Goal: Check status: Check status

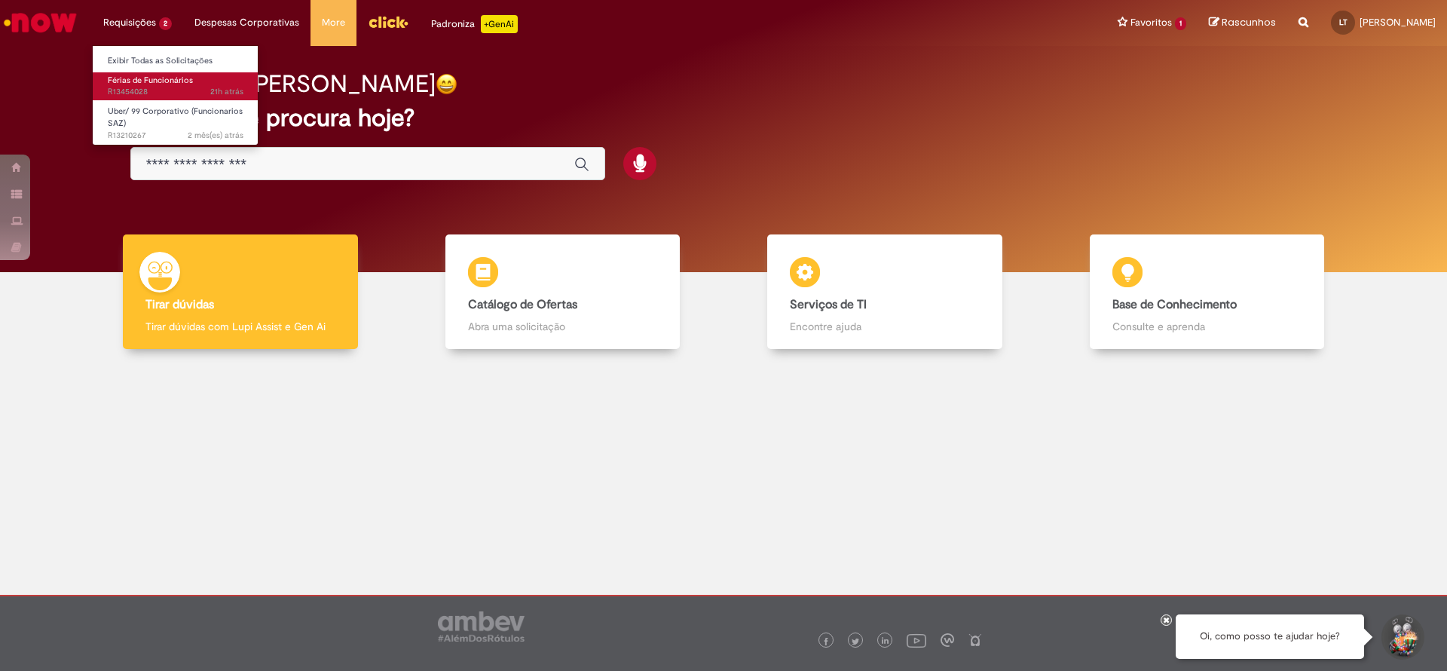
click at [125, 88] on span "21h atrás 21 horas atrás R13454028" at bounding box center [176, 92] width 136 height 12
click at [125, 96] on span "21h atrás 21 horas atrás R13454028" at bounding box center [176, 92] width 136 height 12
click at [123, 86] on span "21h atrás 21 horas atrás R13454028" at bounding box center [176, 92] width 136 height 12
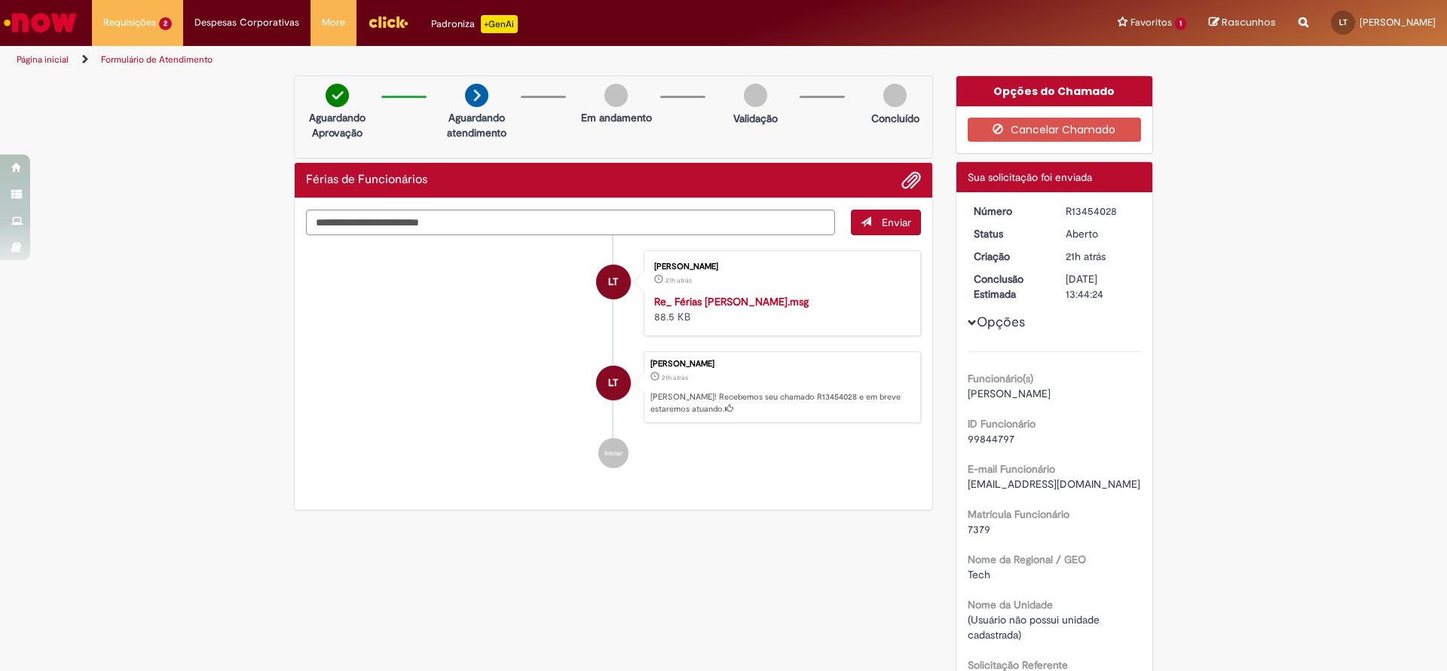
click at [1080, 206] on div "R13454028" at bounding box center [1100, 210] width 70 height 15
copy div "R13454028"
click at [30, 32] on img "Ir para a Homepage" at bounding box center [41, 23] width 78 height 30
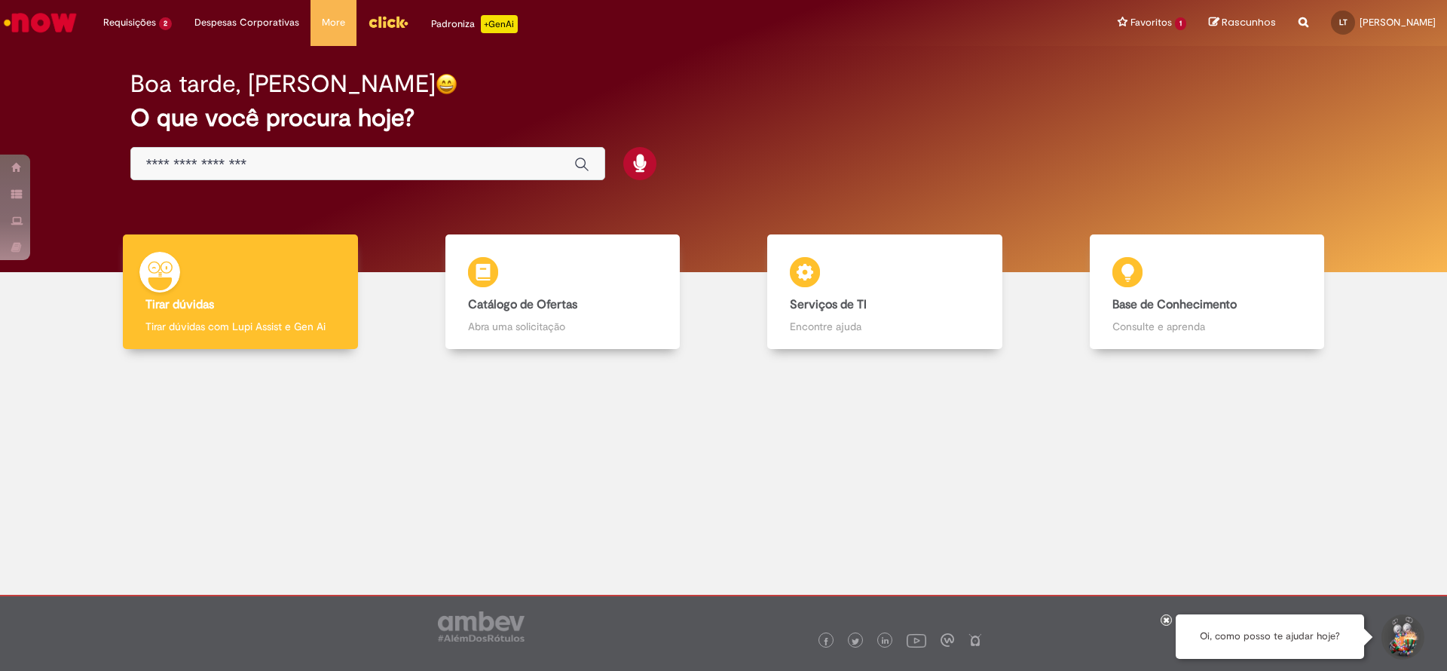
click at [257, 151] on div "Global" at bounding box center [367, 164] width 475 height 34
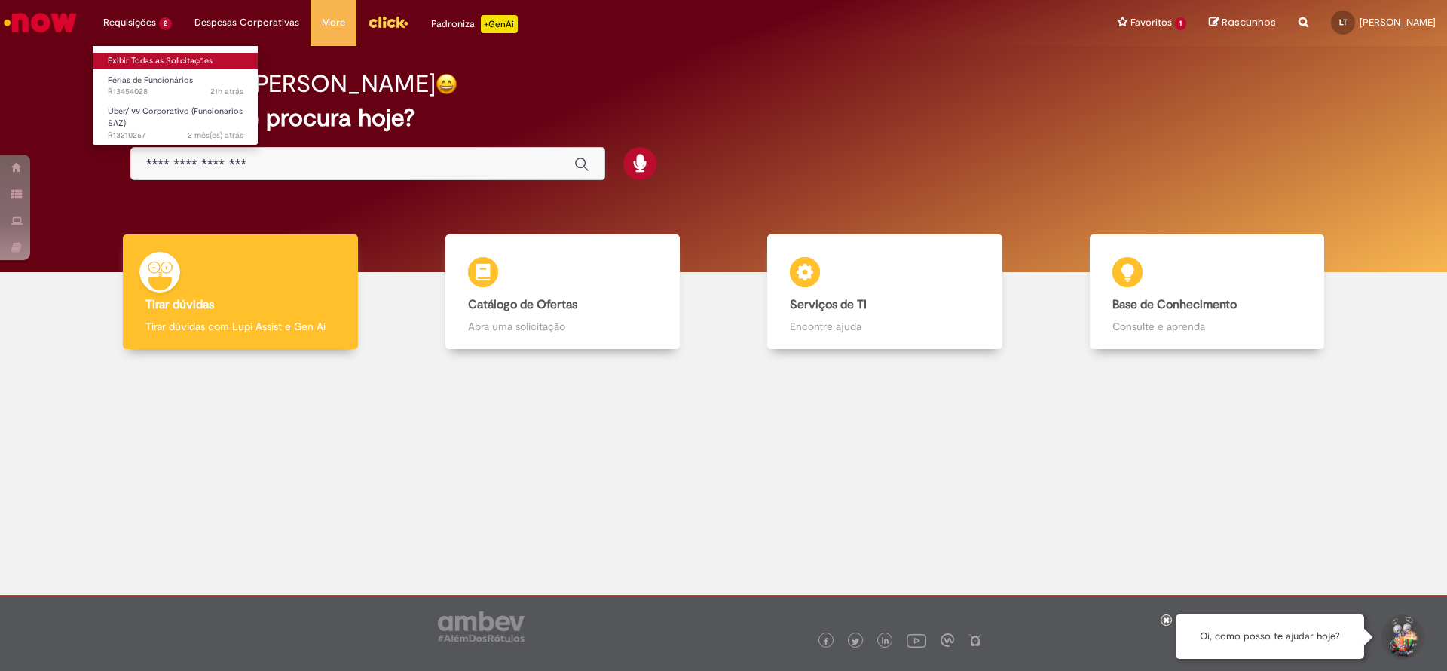
click at [142, 58] on link "Exibir Todas as Solicitações" at bounding box center [176, 61] width 166 height 17
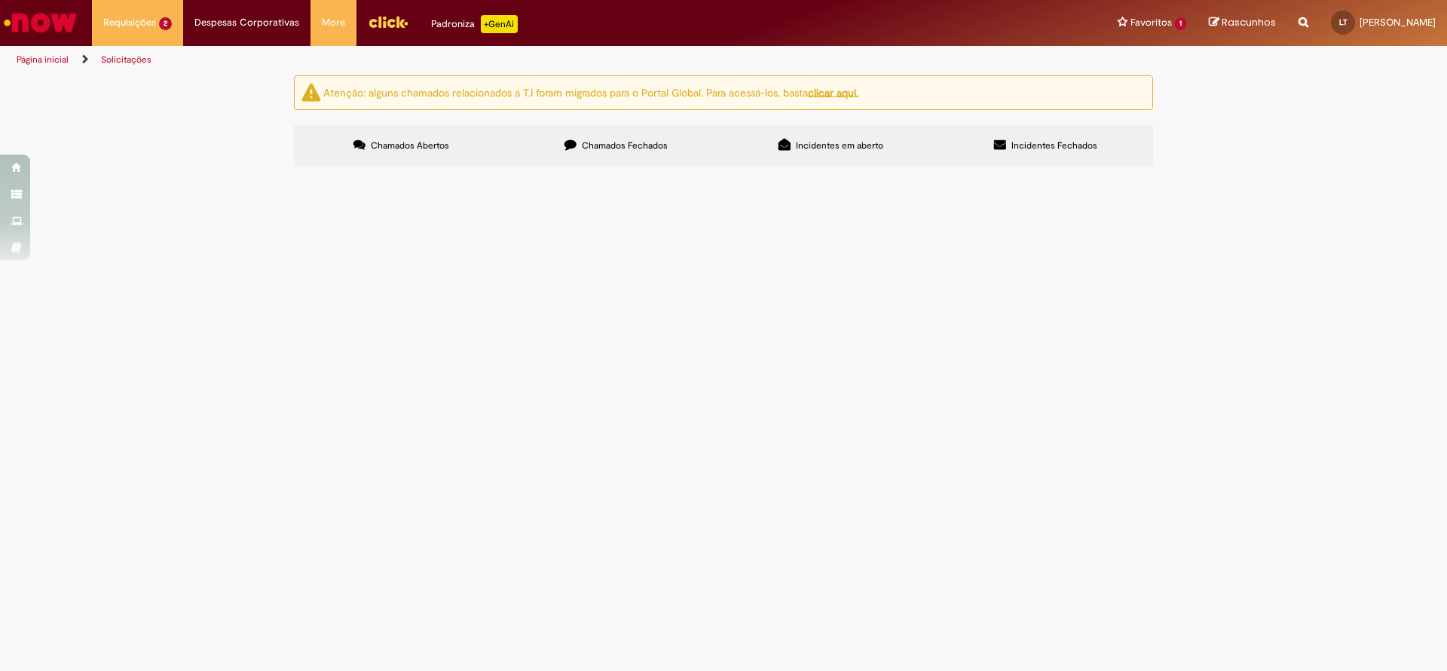
click at [627, 142] on span "Chamados Fechados" at bounding box center [625, 145] width 86 height 12
click at [0, 0] on span "Pessoal, boa tarde, tudo bem? [PERSON_NAME], BP do time de Martech aqui, estou …" at bounding box center [0, 0] width 0 height 0
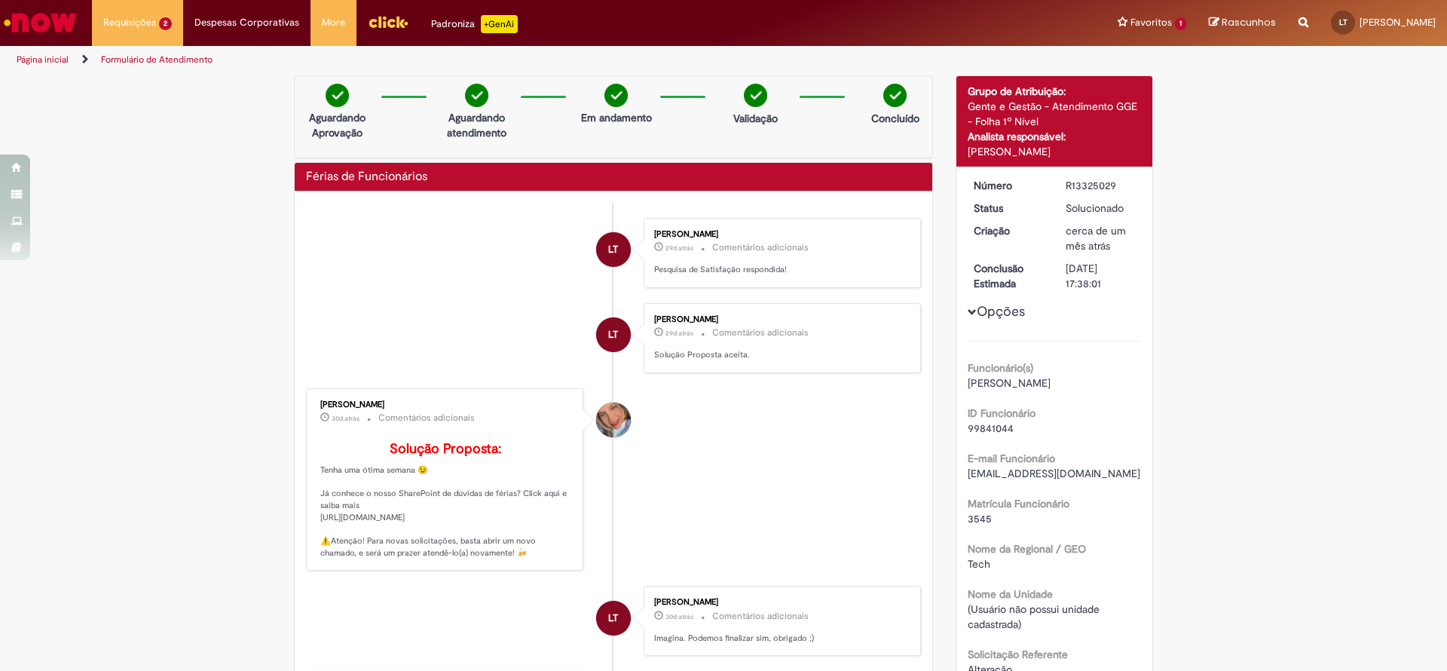
drag, startPoint x: 883, startPoint y: 570, endPoint x: 854, endPoint y: 463, distance: 111.0
click at [883, 567] on li "[PERSON_NAME] 30d atrás 30 dias atrás Comentários adicionais Solução Proposta: …" at bounding box center [613, 479] width 615 height 183
click at [145, 60] on link "Exibir Todas as Solicitações" at bounding box center [176, 61] width 166 height 17
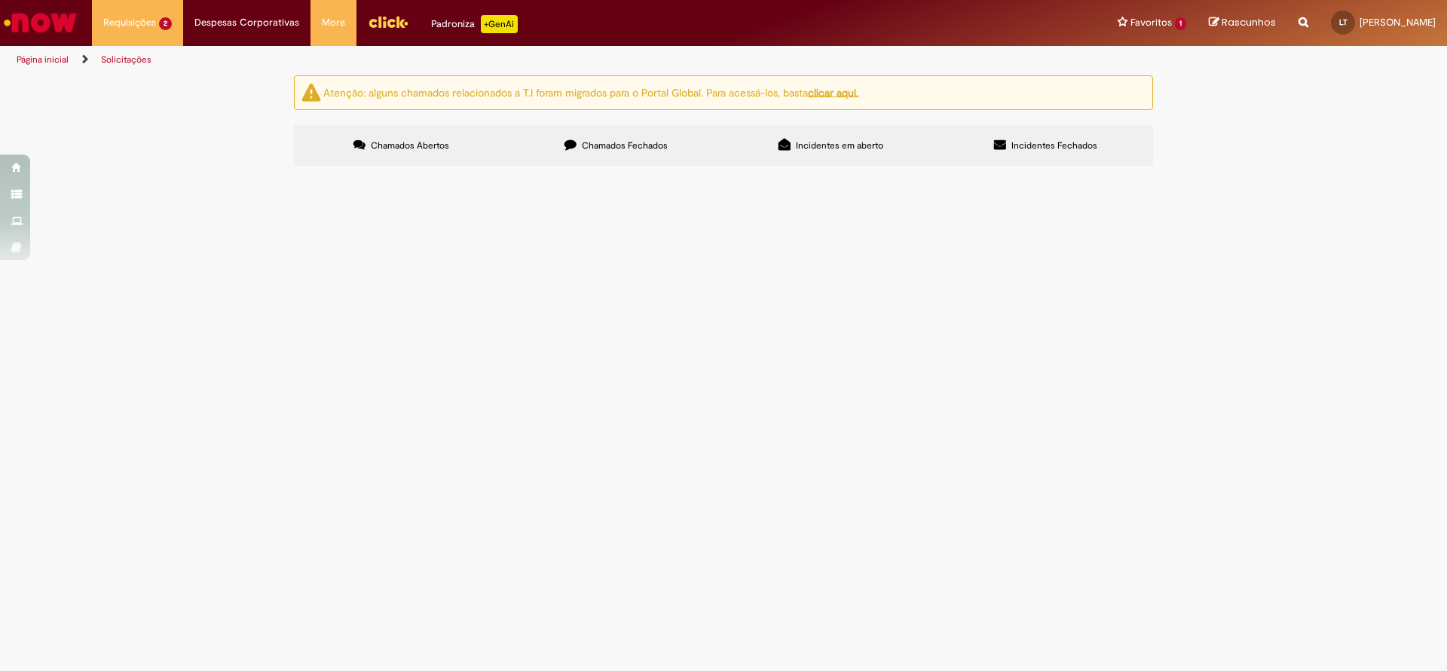
click at [659, 142] on span "Chamados Fechados" at bounding box center [625, 145] width 86 height 12
click at [817, 154] on label "Incidentes em aberto" at bounding box center [830, 145] width 215 height 41
click at [654, 150] on span "Chamados Fechados" at bounding box center [625, 145] width 86 height 12
click at [0, 0] on span "Olá, pessoal, tudo bem? Fizemos uma simulação para entender valores de um possi…" at bounding box center [0, 0] width 0 height 0
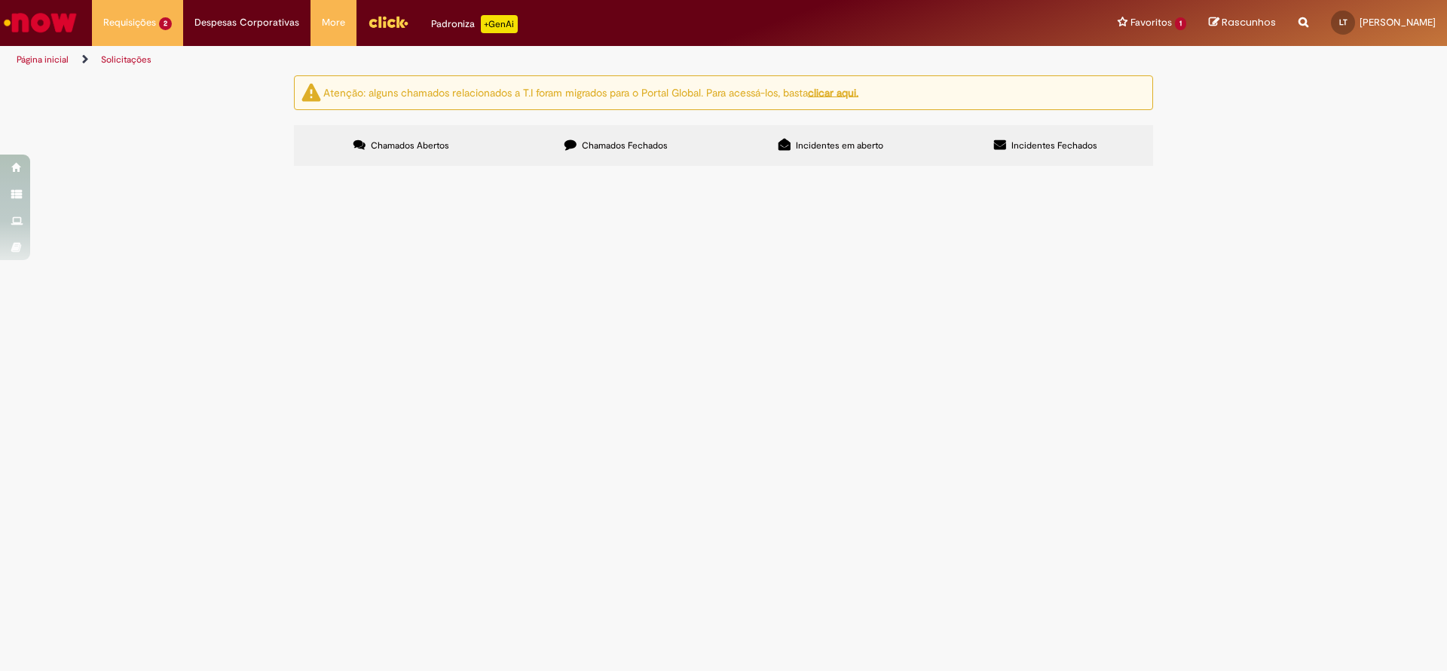
click at [0, 0] on td "Olá, pessoal, tudo bem? Fizemos uma simulação para entender valores de um possi…" at bounding box center [0, 0] width 0 height 0
click at [610, 139] on span "Chamados Fechados" at bounding box center [625, 145] width 86 height 12
click at [386, 142] on span "Chamados Abertos" at bounding box center [410, 145] width 78 height 12
click at [636, 157] on label "Chamados Fechados" at bounding box center [616, 145] width 215 height 41
click at [832, 150] on span "Incidentes em aberto" at bounding box center [839, 145] width 87 height 12
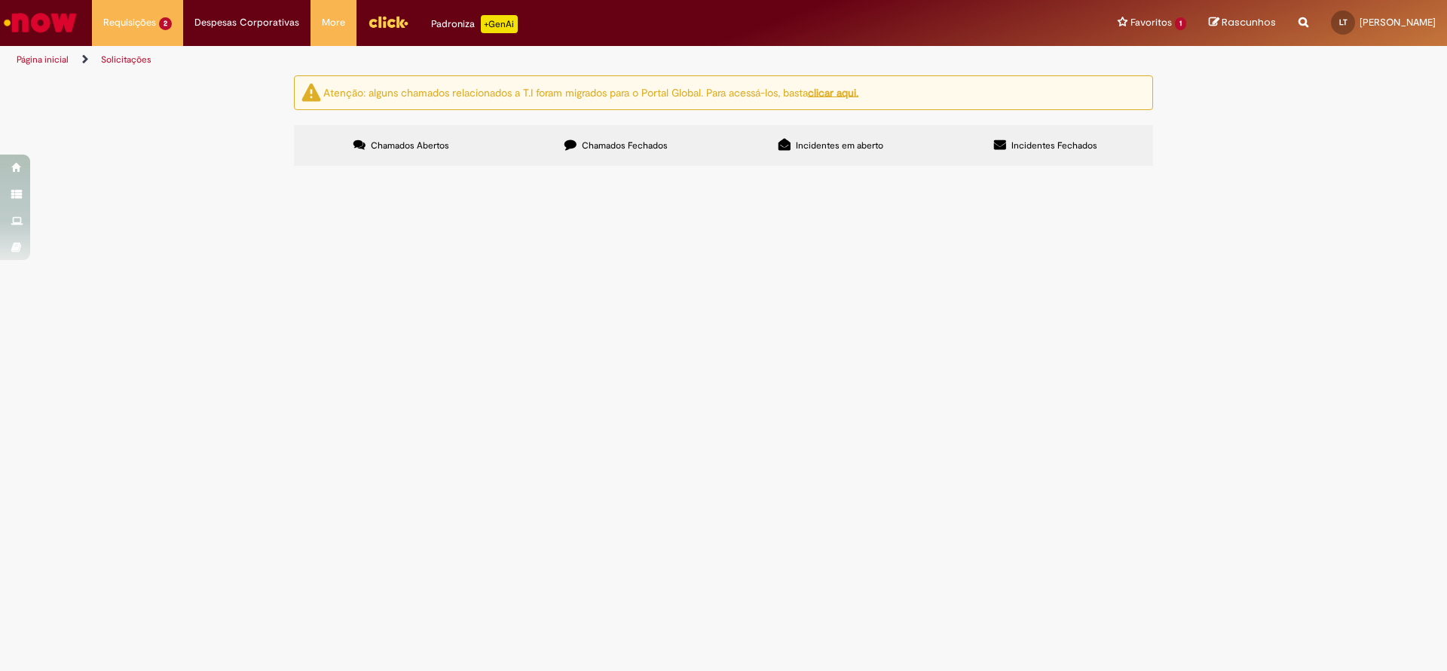
click at [1038, 154] on label "Incidentes Fechados" at bounding box center [1045, 145] width 215 height 41
click at [649, 154] on label "Chamados Fechados" at bounding box center [616, 145] width 215 height 41
click at [439, 146] on span "Chamados Abertos" at bounding box center [410, 145] width 78 height 12
click at [660, 156] on label "Chamados Fechados" at bounding box center [616, 145] width 215 height 41
click at [0, 0] on input "Pesquisar" at bounding box center [0, 0] width 0 height 0
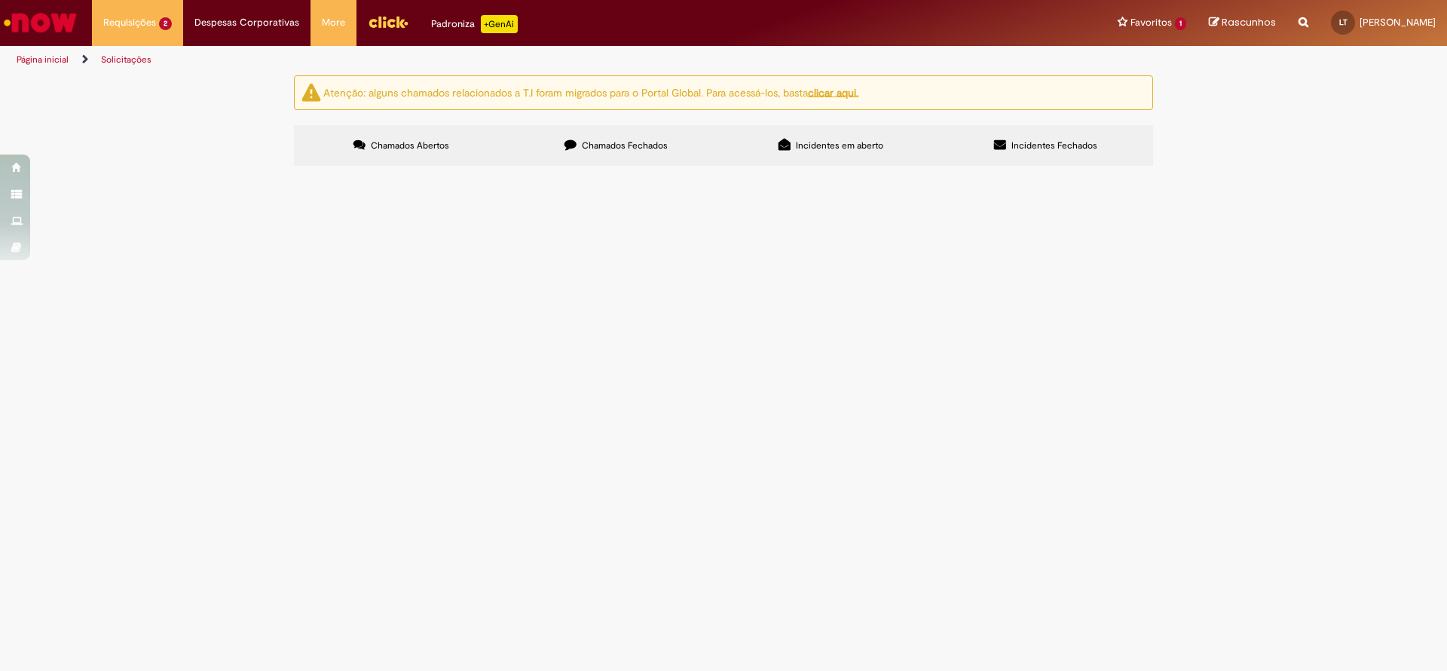
type input "*"
click at [800, 148] on span "Incidentes em aberto" at bounding box center [839, 145] width 87 height 12
click at [431, 136] on label "Chamados Abertos" at bounding box center [401, 145] width 215 height 41
click at [0, 0] on button at bounding box center [0, 0] width 0 height 0
click at [573, 129] on label "Chamados Fechados" at bounding box center [616, 145] width 215 height 41
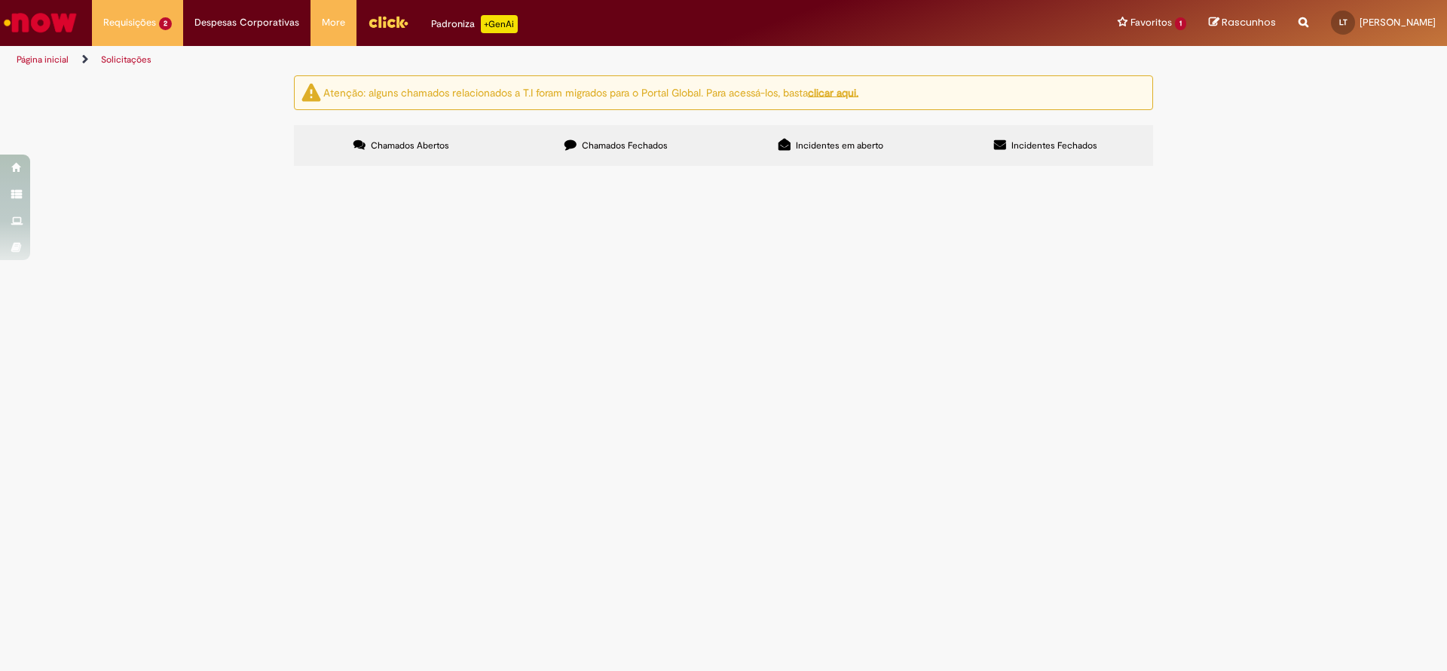
click at [0, 0] on input "**" at bounding box center [0, 0] width 0 height 0
drag, startPoint x: 980, startPoint y: 208, endPoint x: 755, endPoint y: 226, distance: 225.3
click at [0, 0] on div "Itens solicitados Exportar como PDF Exportar como Excel Exportar como CSV Itens…" at bounding box center [0, 0] width 0 height 0
paste input "*********"
click at [0, 0] on input "**********" at bounding box center [0, 0] width 0 height 0
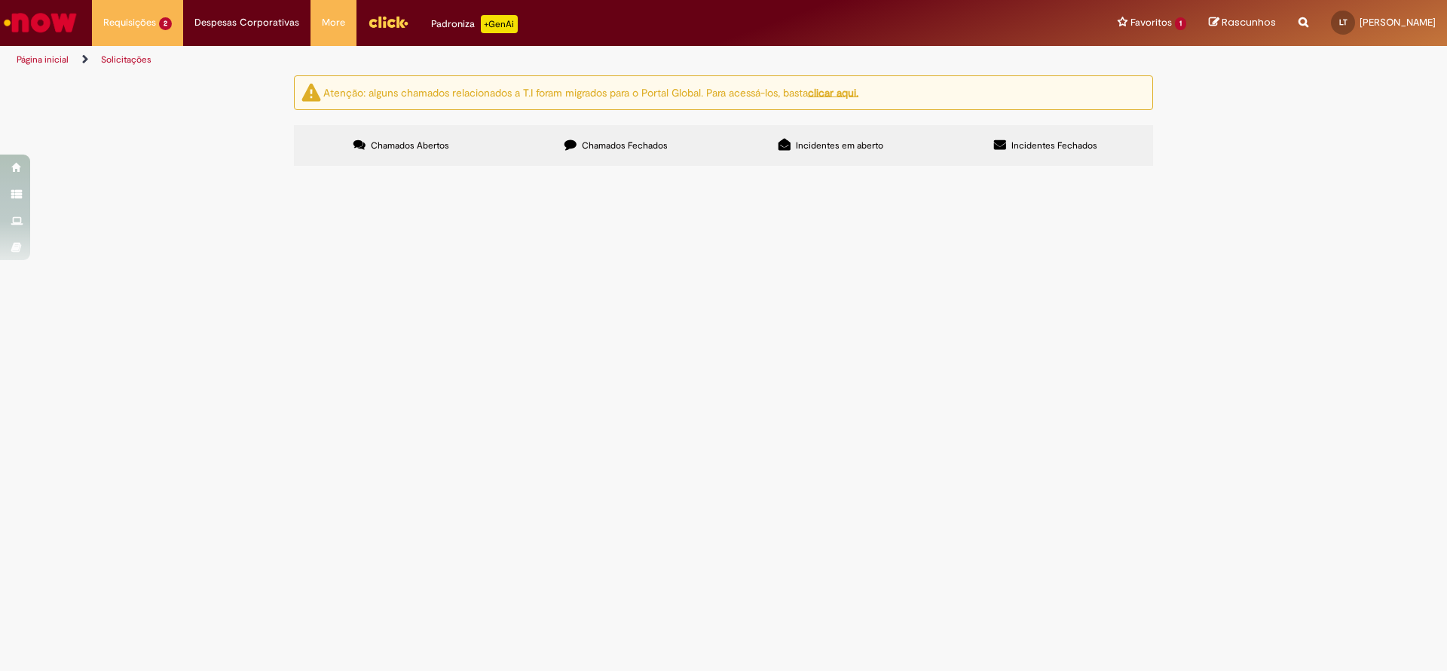
type input "**********"
click at [0, 0] on button "Pesquisar" at bounding box center [0, 0] width 0 height 0
click at [0, 0] on button at bounding box center [0, 0] width 0 height 0
click at [0, 0] on span at bounding box center [0, 0] width 0 height 0
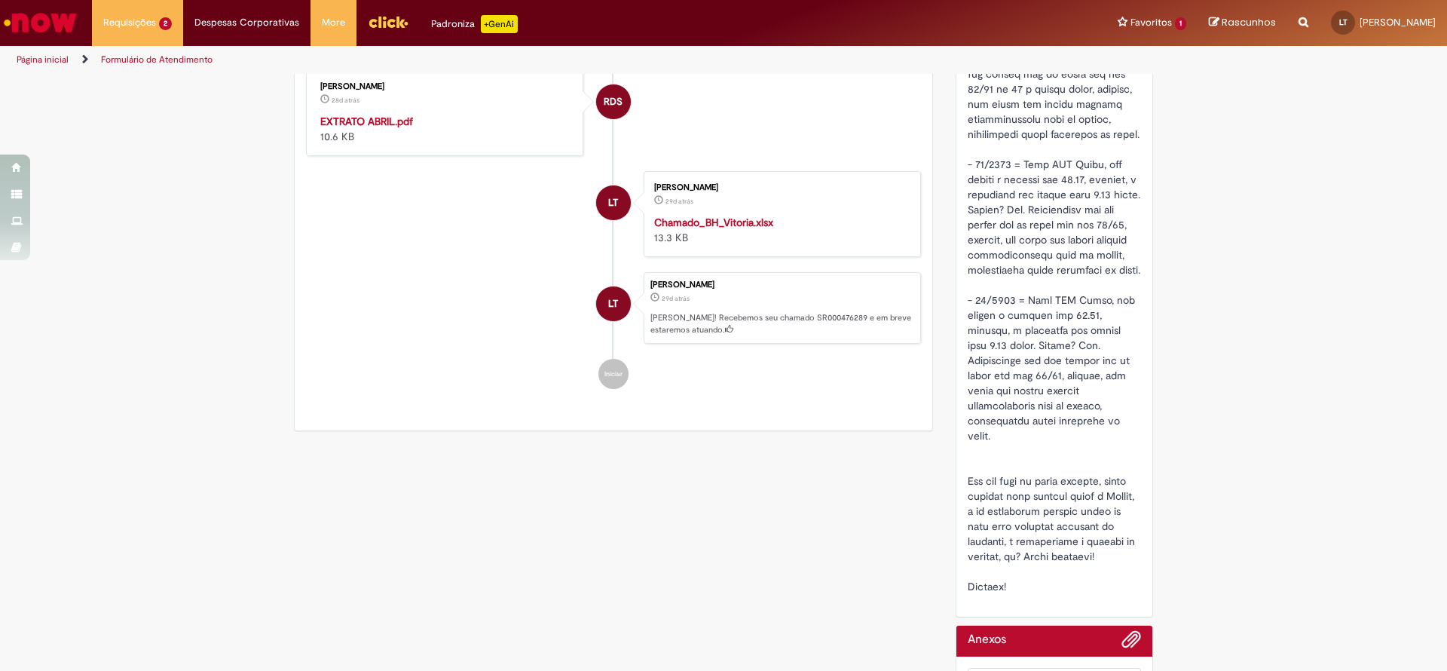
scroll to position [765, 0]
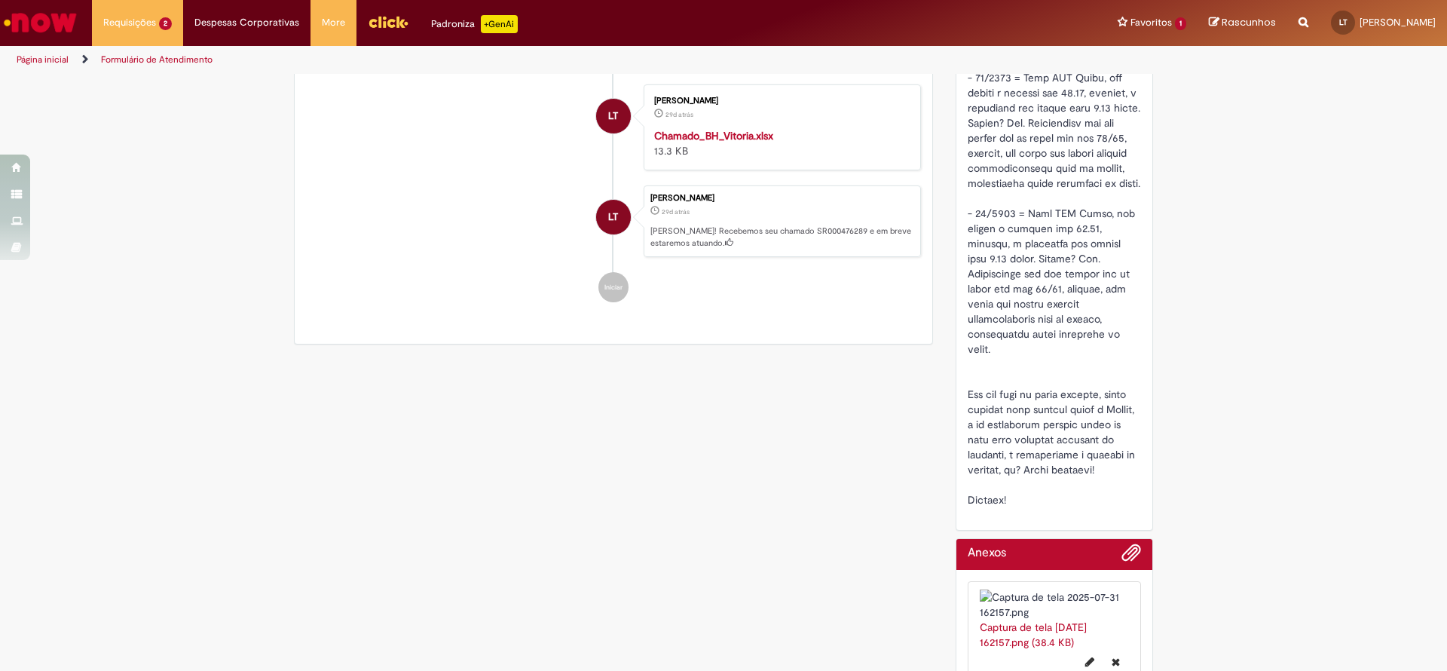
click at [683, 142] on strong "Chamado_BH_Vitoria.xlsx" at bounding box center [713, 136] width 119 height 14
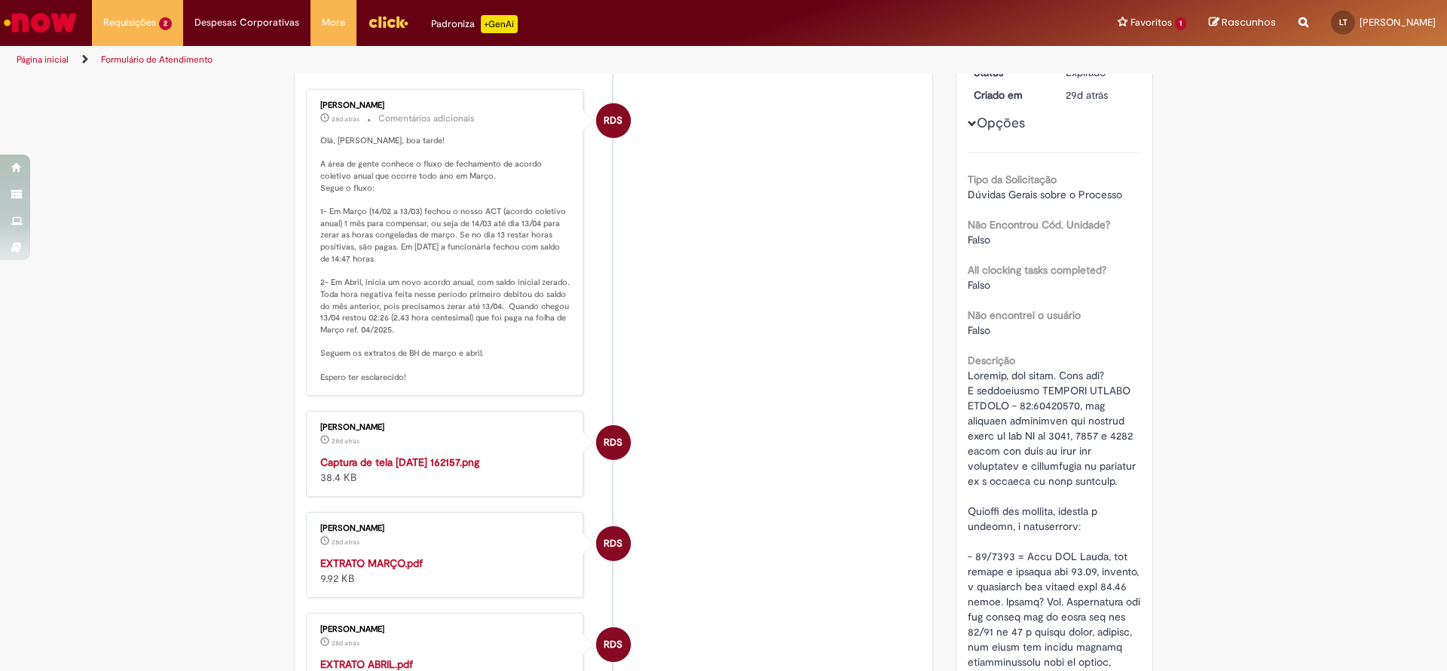
scroll to position [87, 0]
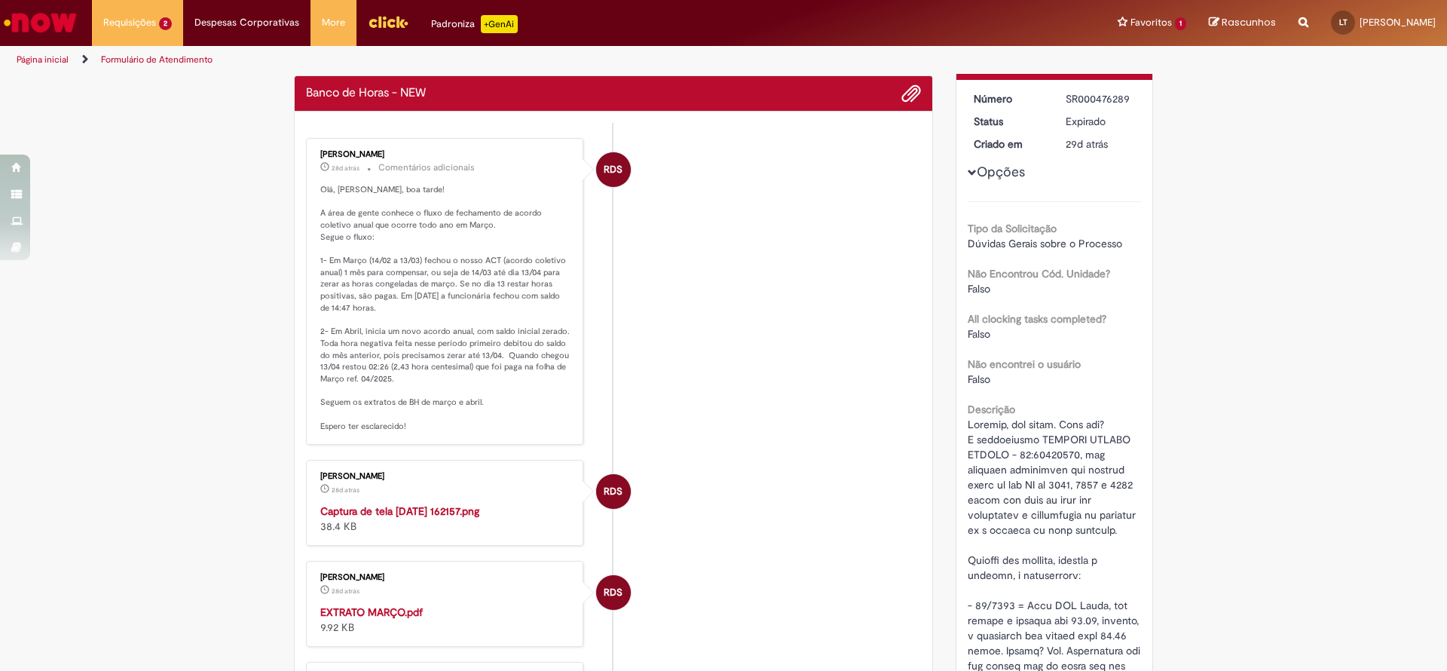
click at [839, 322] on li "RDS [PERSON_NAME] 28d atrás 28 dias atrás Comentários adicionais" at bounding box center [613, 291] width 615 height 307
drag, startPoint x: 310, startPoint y: 188, endPoint x: 448, endPoint y: 225, distance: 143.3
click at [436, 175] on div "[PERSON_NAME] 28d atrás 28 dias atrás Comentários adicionais [PERSON_NAME], boa…" at bounding box center [444, 291] width 268 height 298
click at [451, 240] on p "Olá, [PERSON_NAME], boa tarde! A área de gente conhece o fluxo de fechamento de…" at bounding box center [445, 308] width 251 height 249
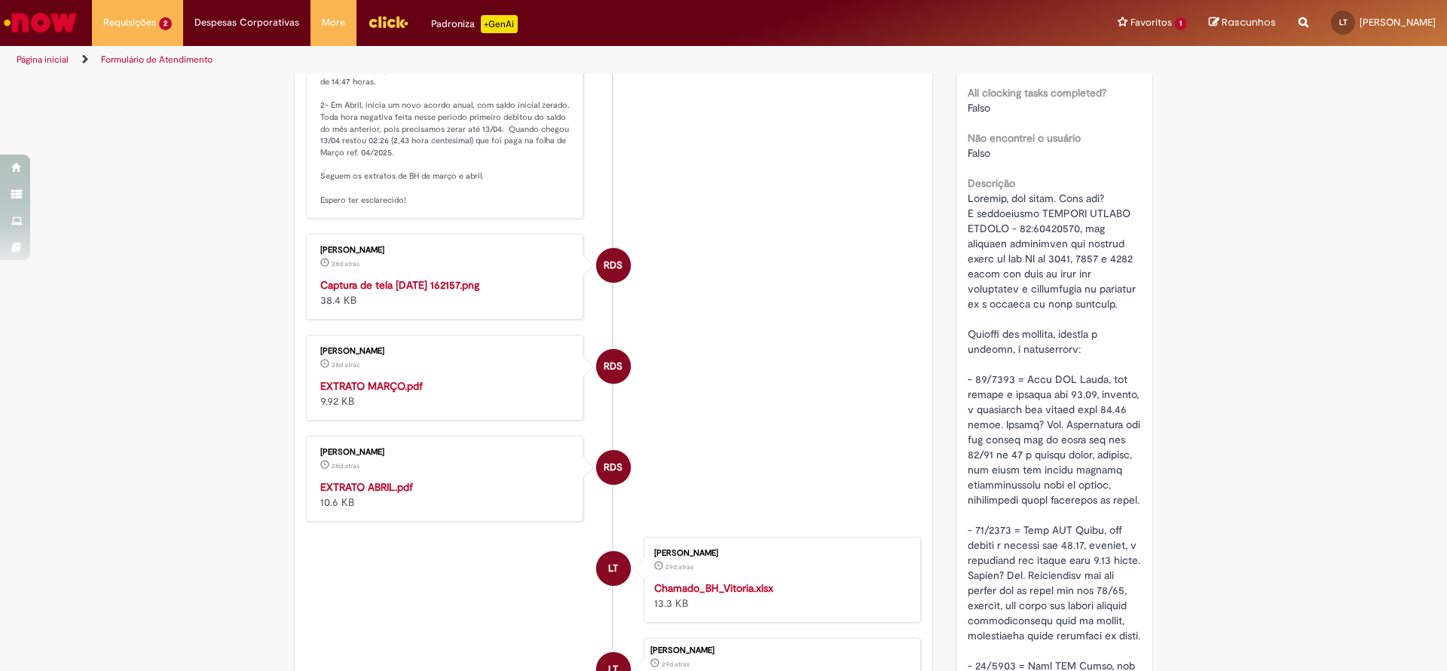
scroll to position [426, 0]
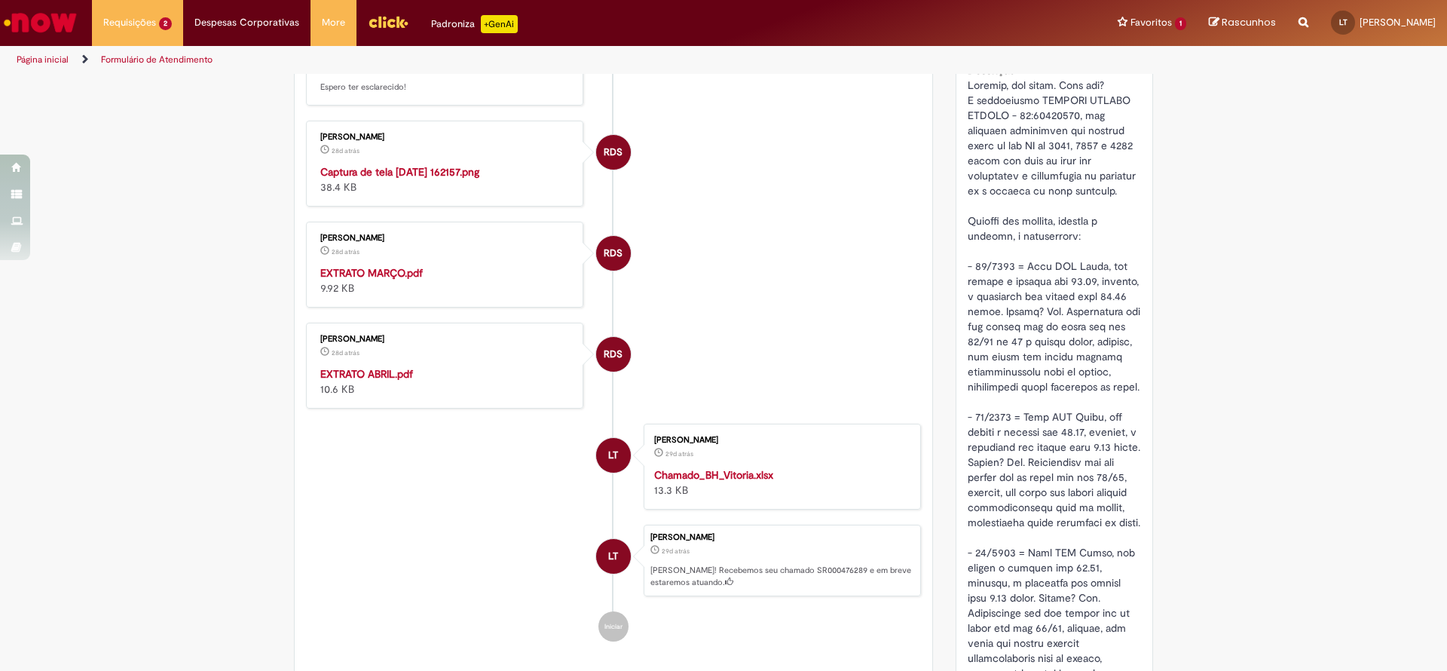
click at [355, 280] on strong "EXTRATO MARÇO.pdf" at bounding box center [371, 273] width 102 height 14
click at [403, 381] on strong "EXTRATO ABRIL.pdf" at bounding box center [366, 374] width 93 height 14
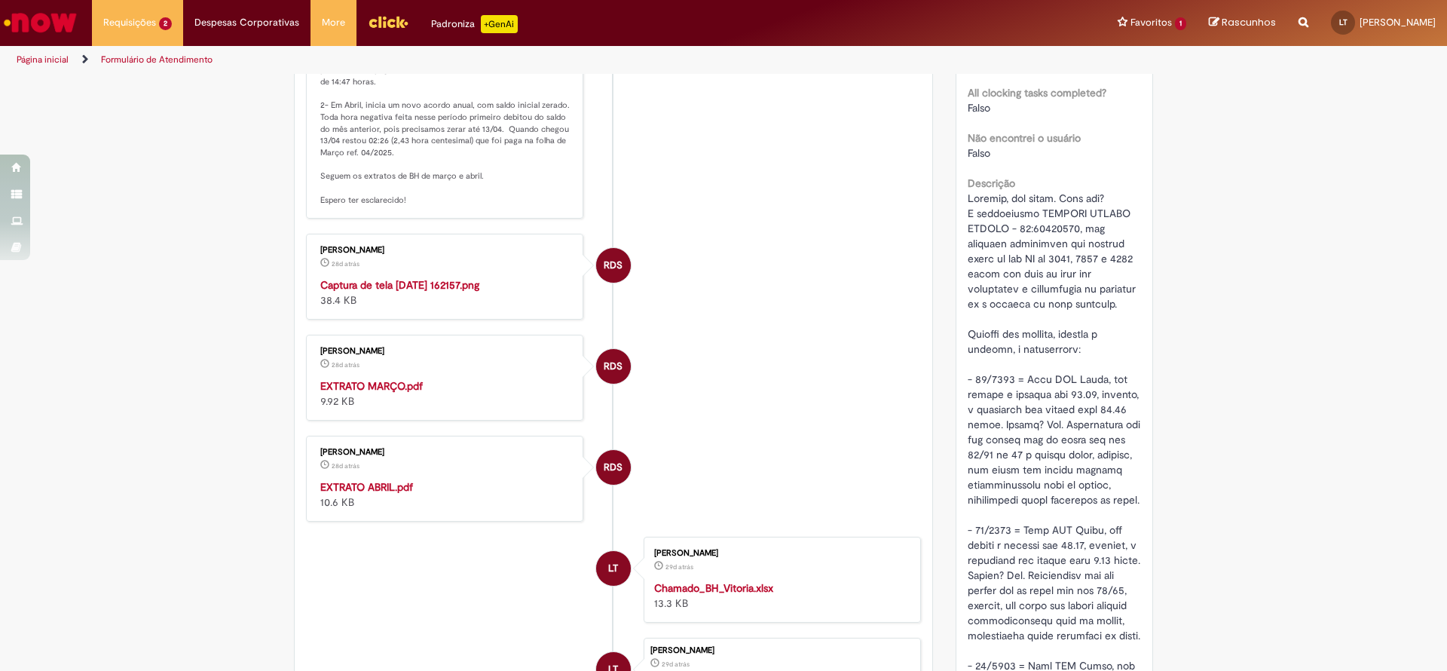
click at [413, 277] on img "Histórico de tíquete" at bounding box center [445, 277] width 251 height 0
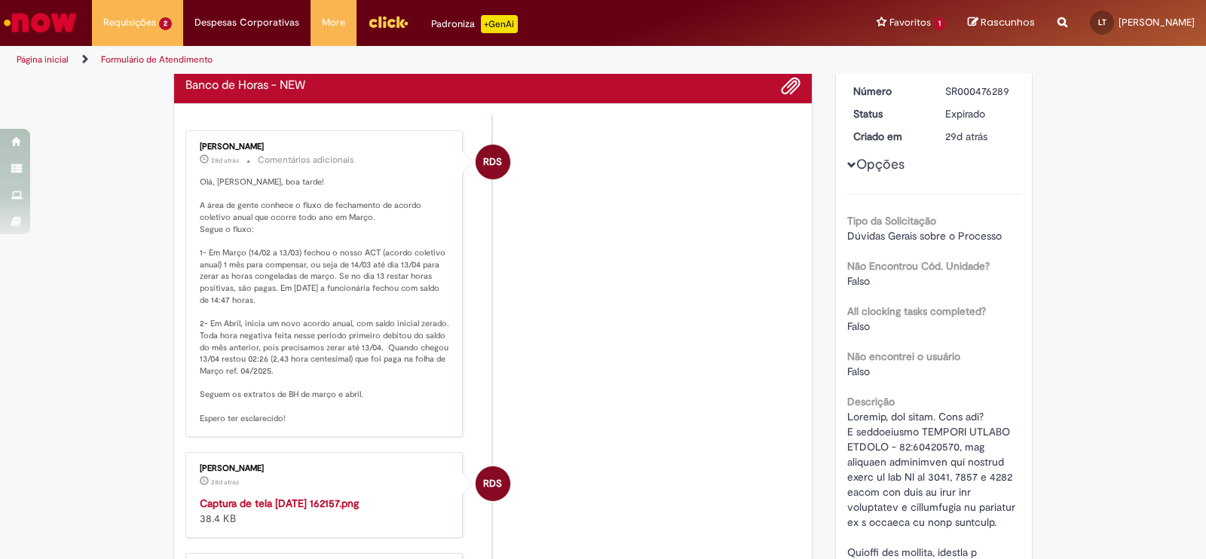
scroll to position [93, 0]
